Goal: Check status

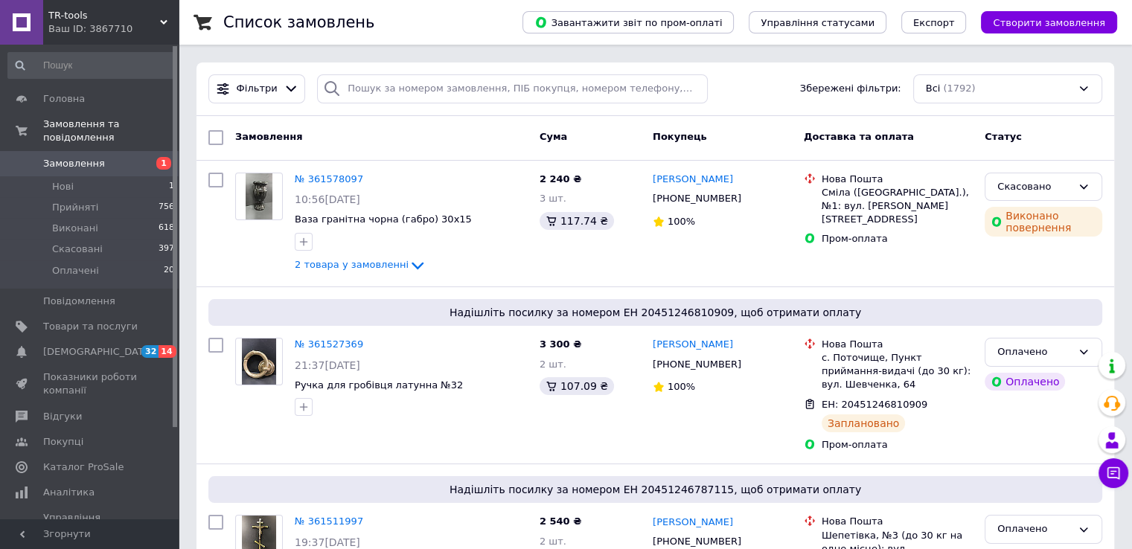
click at [112, 157] on span "Замовлення" at bounding box center [90, 163] width 94 height 13
click at [109, 121] on span "Замовлення та повідомлення" at bounding box center [110, 131] width 135 height 27
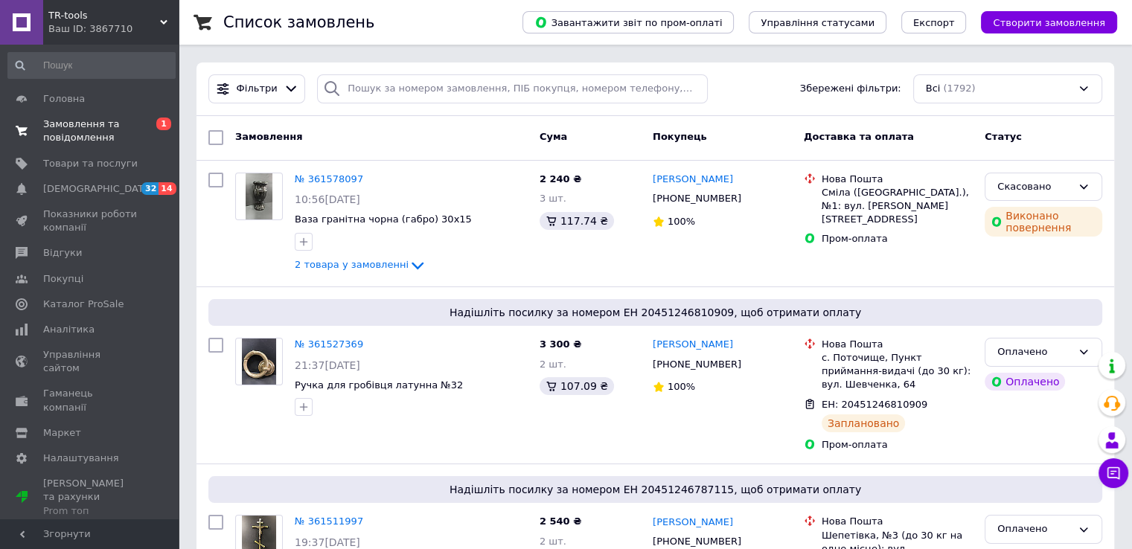
click at [106, 121] on span "Замовлення та повідомлення" at bounding box center [90, 131] width 94 height 27
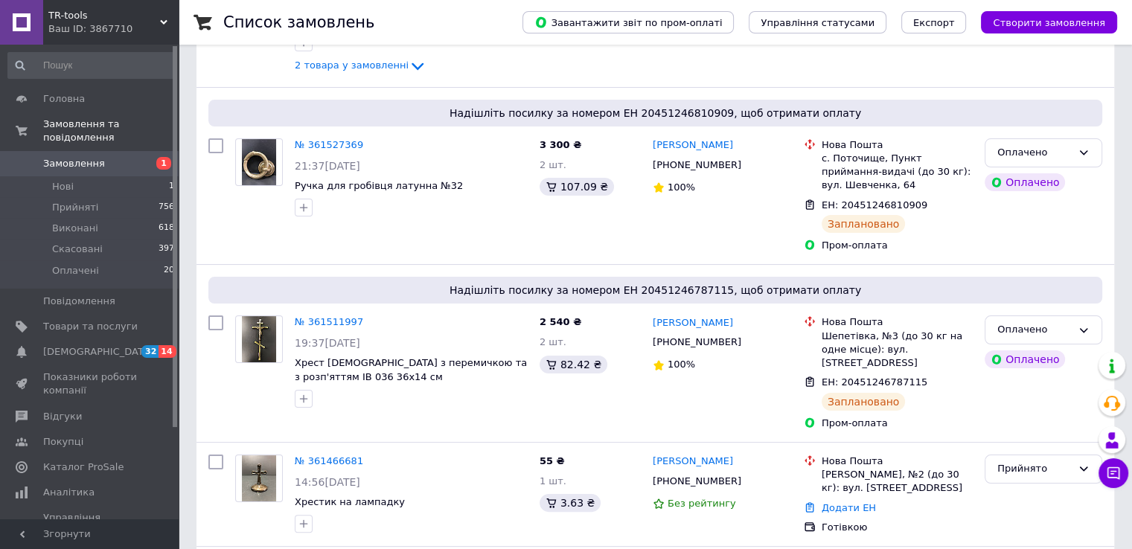
scroll to position [208, 0]
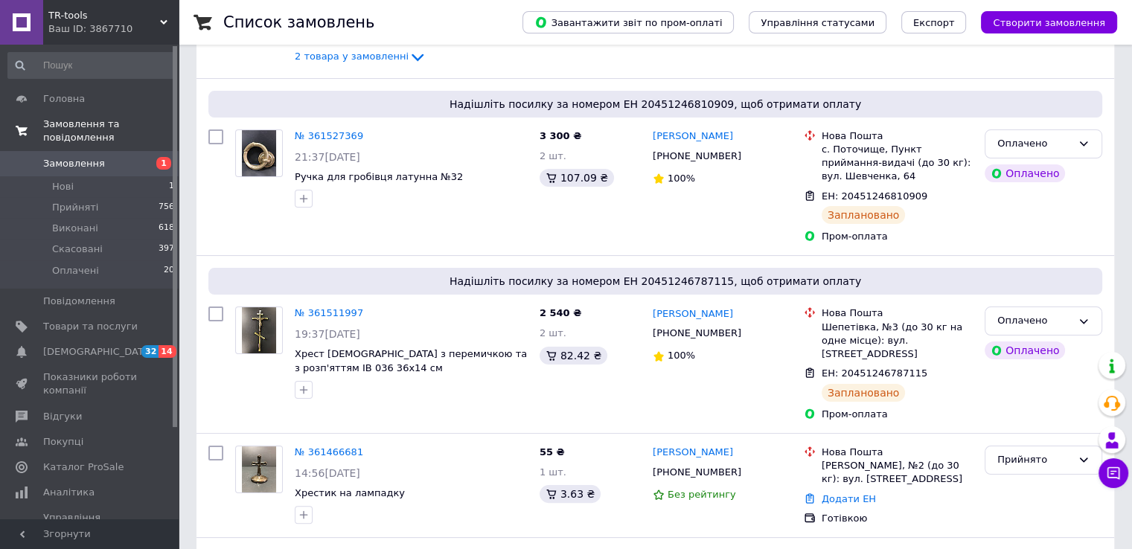
click at [69, 122] on span "Замовлення та повідомлення" at bounding box center [110, 131] width 135 height 27
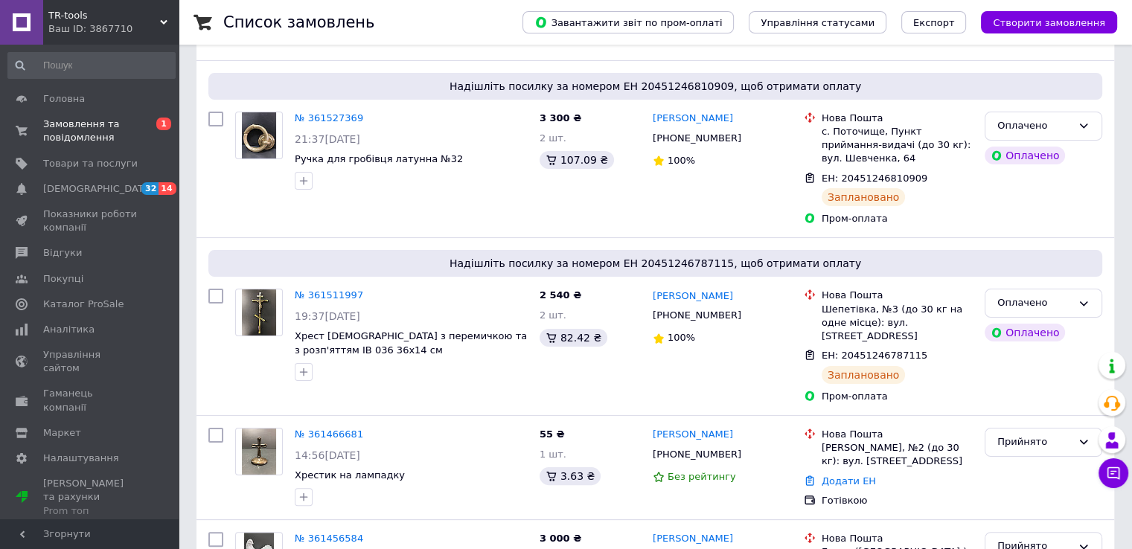
scroll to position [229, 0]
